Goal: Information Seeking & Learning: Learn about a topic

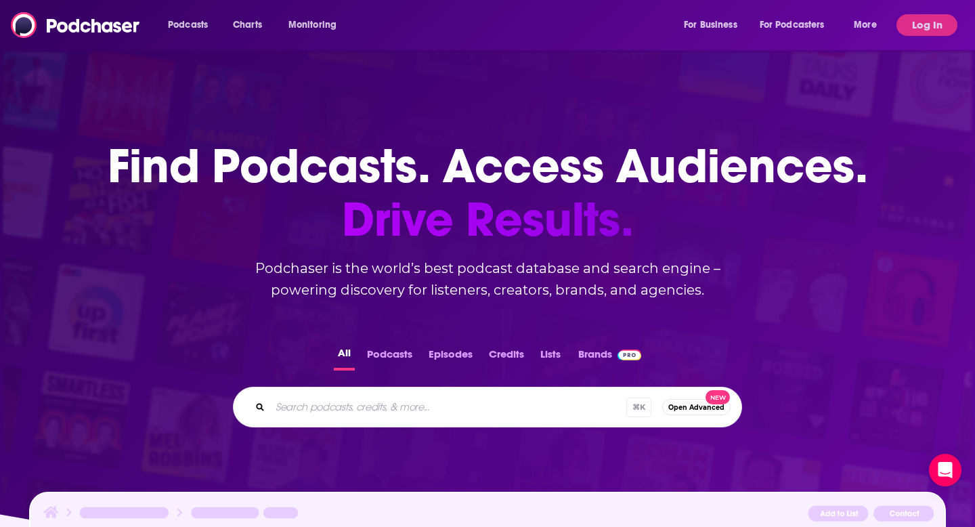
click at [918, 24] on button "Log In" at bounding box center [926, 25] width 61 height 22
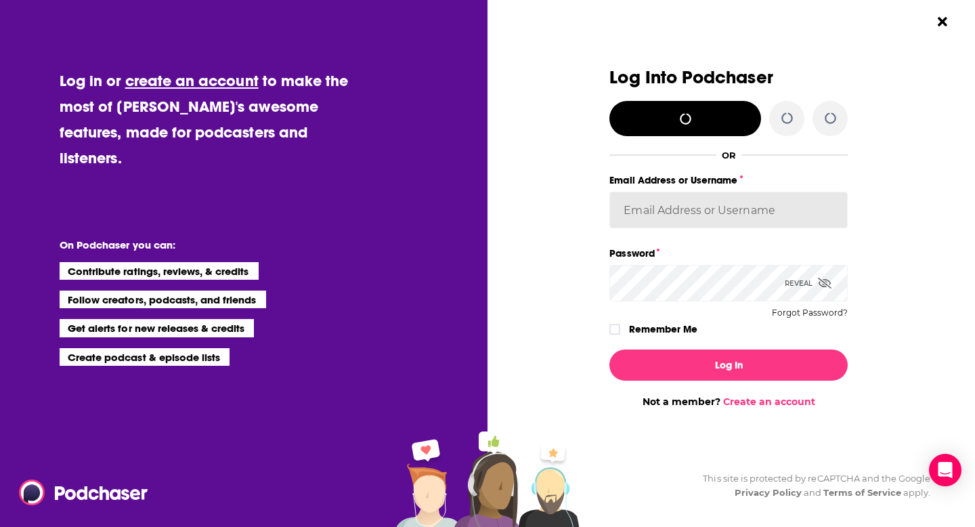
type input "[EMAIL_ADDRESS][DOMAIN_NAME]"
click at [749, 215] on input "[EMAIL_ADDRESS][DOMAIN_NAME]" at bounding box center [728, 210] width 238 height 37
type input "[EMAIL_ADDRESS][DOMAIN_NAME]"
click at [609, 349] on button "Log In" at bounding box center [728, 364] width 238 height 31
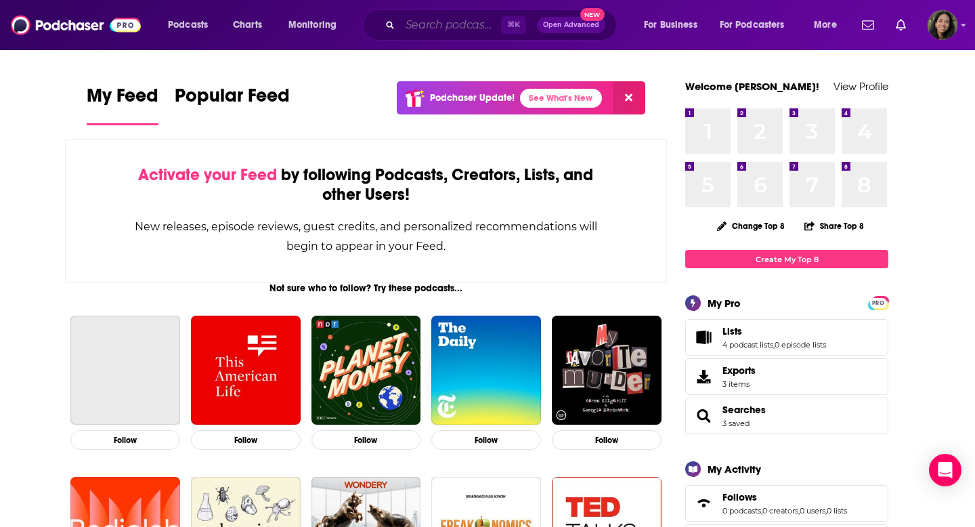
click at [430, 24] on input "Search podcasts, credits, & more..." at bounding box center [450, 25] width 101 height 22
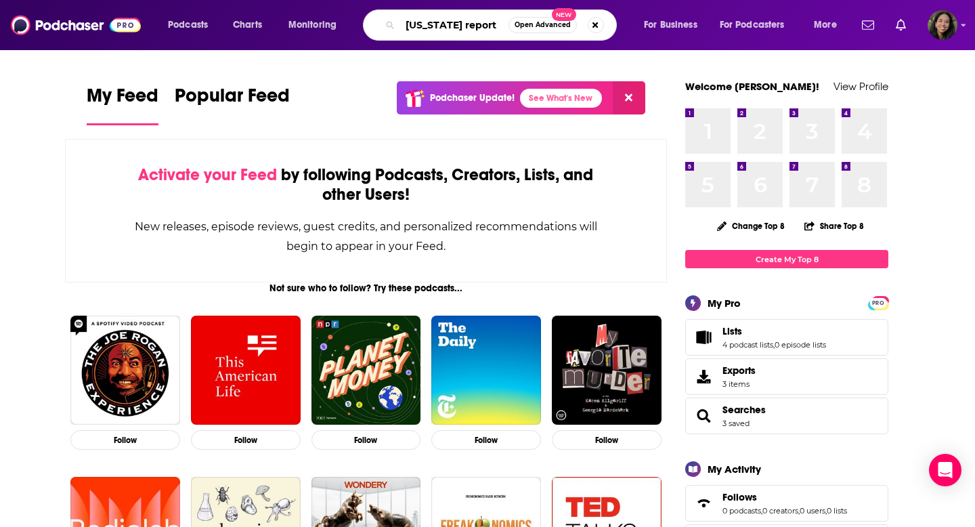
type input "[US_STATE] report"
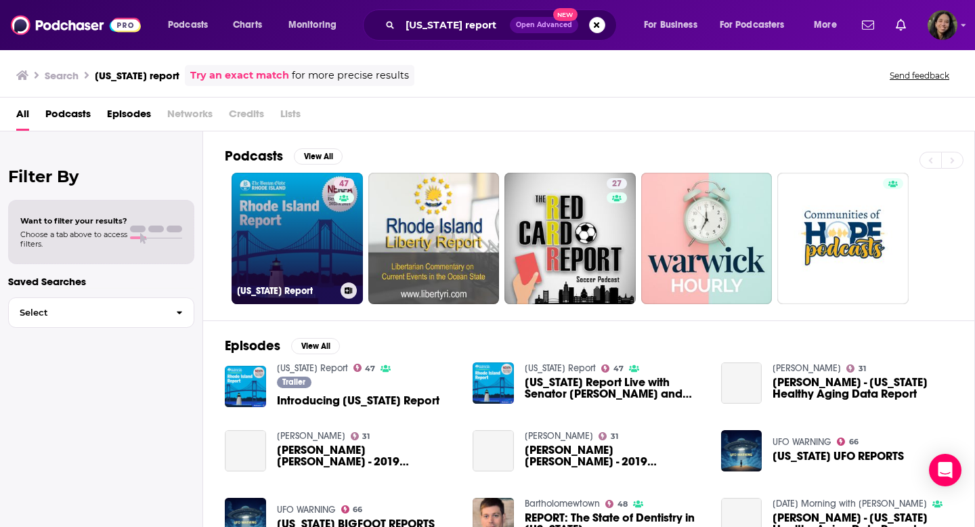
click at [290, 216] on link "47 [US_STATE] Report" at bounding box center [296, 238] width 131 height 131
